Goal: Check status: Check status

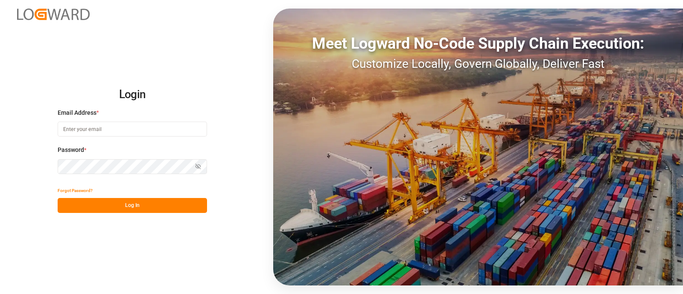
click at [127, 129] on input at bounding box center [132, 129] width 149 height 15
type input "[PERSON_NAME][EMAIL_ADDRESS][PERSON_NAME][DOMAIN_NAME]"
click at [159, 206] on button "Log In" at bounding box center [132, 205] width 149 height 15
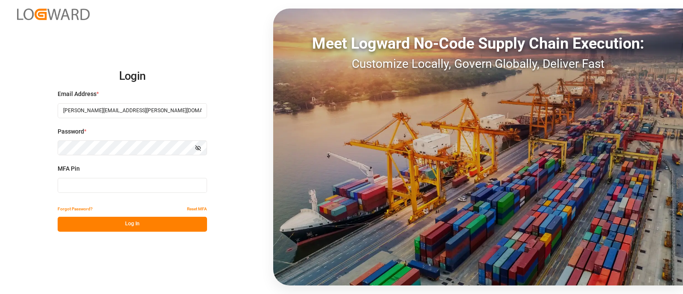
click at [80, 187] on input at bounding box center [132, 185] width 149 height 15
type input "378003"
click at [103, 222] on button "Log In" at bounding box center [132, 224] width 149 height 15
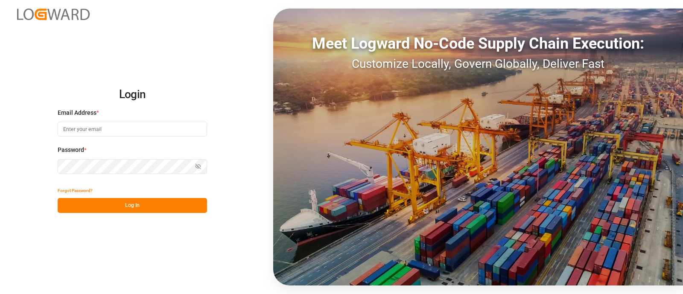
click at [83, 127] on input at bounding box center [132, 129] width 149 height 15
type input "[PERSON_NAME][EMAIL_ADDRESS][PERSON_NAME][DOMAIN_NAME]"
click at [113, 208] on button "Log In" at bounding box center [132, 205] width 149 height 15
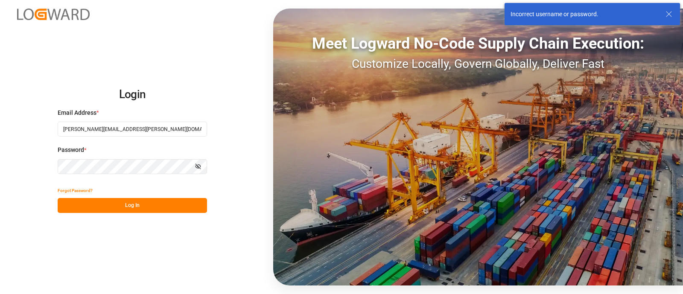
click at [32, 168] on div "Login Email Address * [PERSON_NAME][EMAIL_ADDRESS][PERSON_NAME][DOMAIN_NAME] Pa…" at bounding box center [341, 147] width 683 height 294
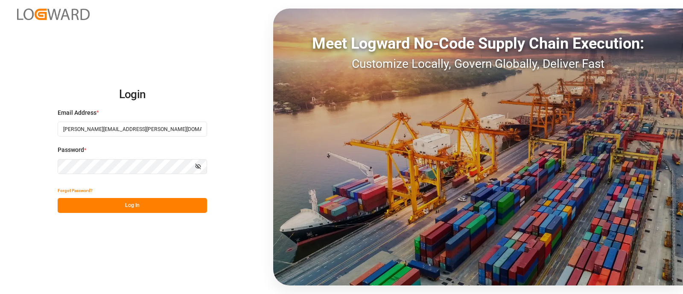
click at [108, 208] on button "Log In" at bounding box center [132, 205] width 149 height 15
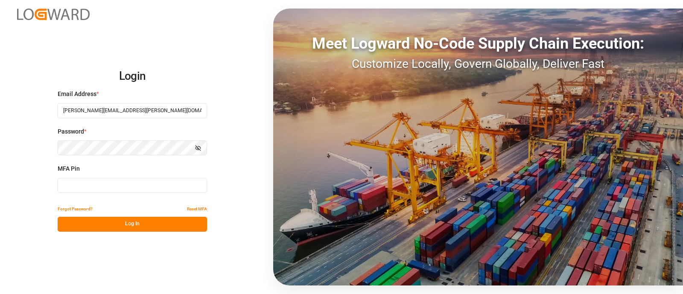
click at [82, 185] on input at bounding box center [132, 185] width 149 height 15
type input "593685"
click at [113, 220] on button "Log In" at bounding box center [132, 224] width 149 height 15
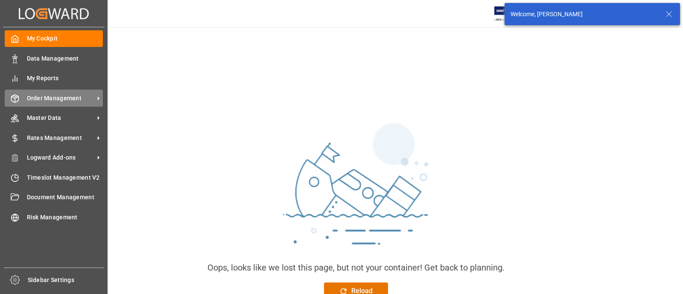
click at [32, 98] on span "Order Management" at bounding box center [60, 98] width 67 height 9
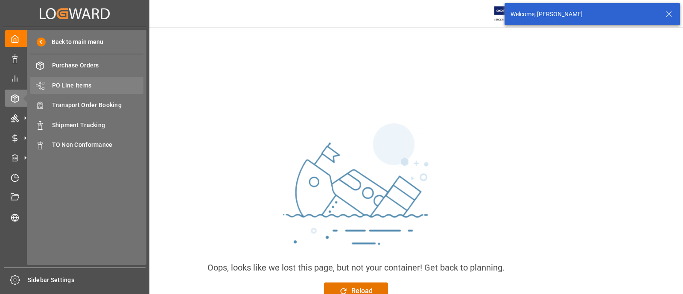
click at [82, 84] on span "PO Line Items" at bounding box center [98, 85] width 92 height 9
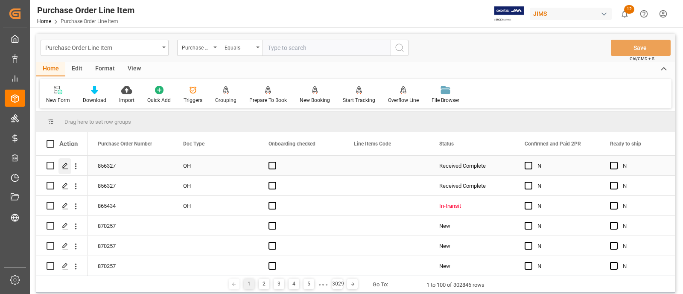
click at [68, 169] on icon "Press SPACE to select this row." at bounding box center [65, 166] width 7 height 7
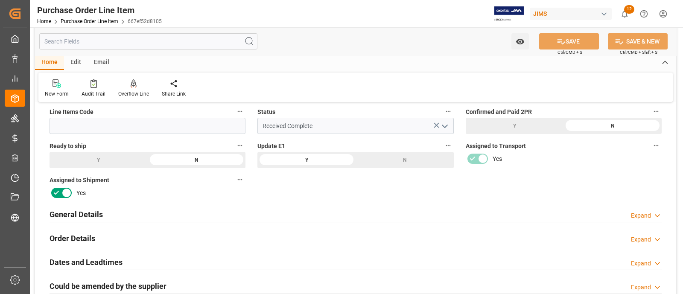
scroll to position [106, 0]
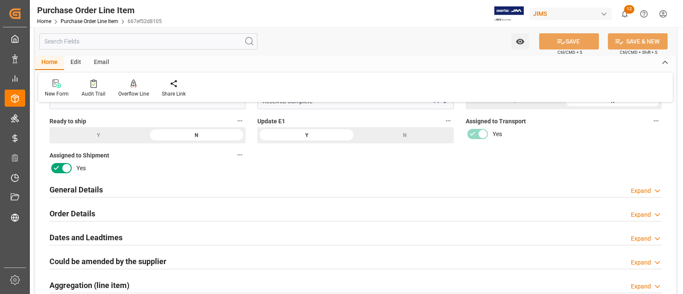
click at [97, 189] on h2 "General Details" at bounding box center [76, 190] width 53 height 12
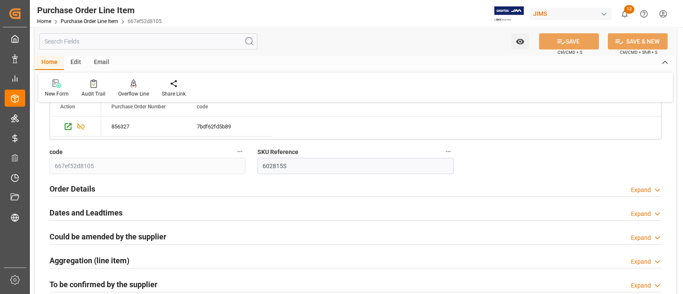
scroll to position [534, 0]
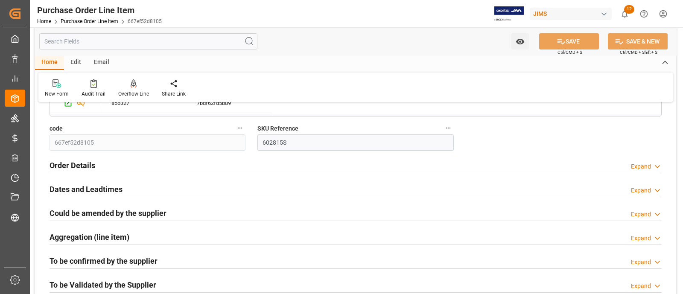
click at [85, 162] on h2 "Order Details" at bounding box center [73, 166] width 46 height 12
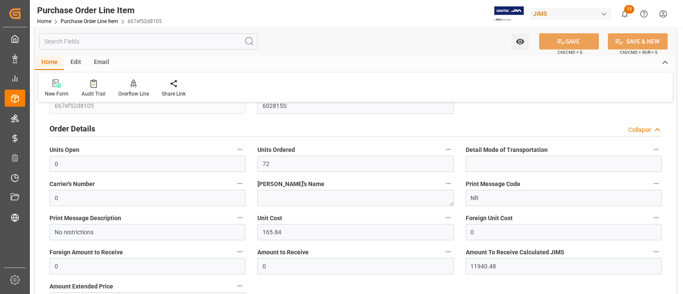
scroll to position [587, 0]
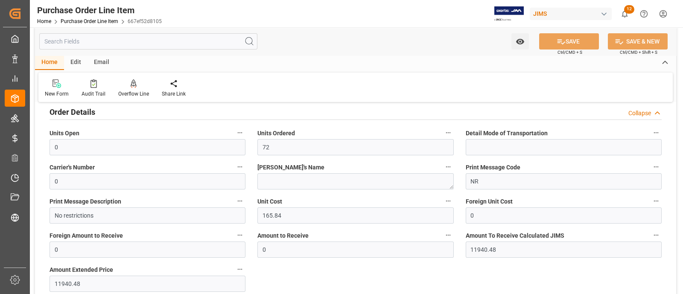
click at [73, 109] on h2 "Order Details" at bounding box center [73, 112] width 46 height 12
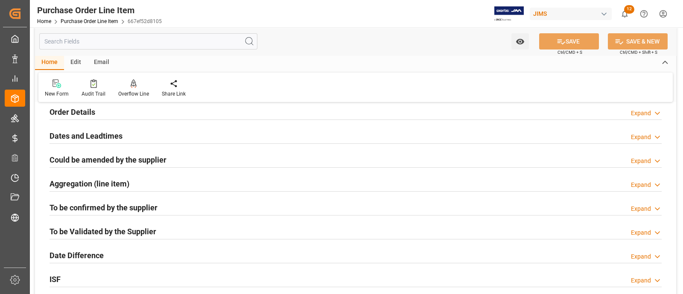
click at [95, 158] on h2 "Could be amended by the supplier" at bounding box center [108, 160] width 117 height 12
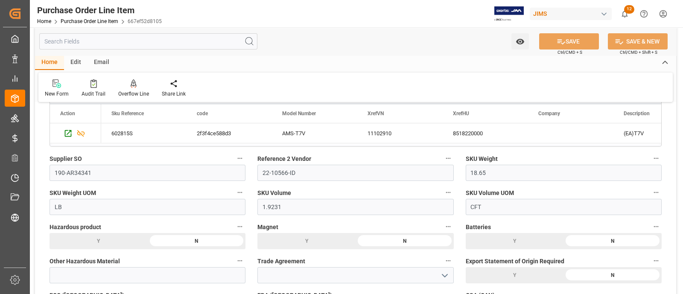
scroll to position [747, 0]
